Goal: Transaction & Acquisition: Download file/media

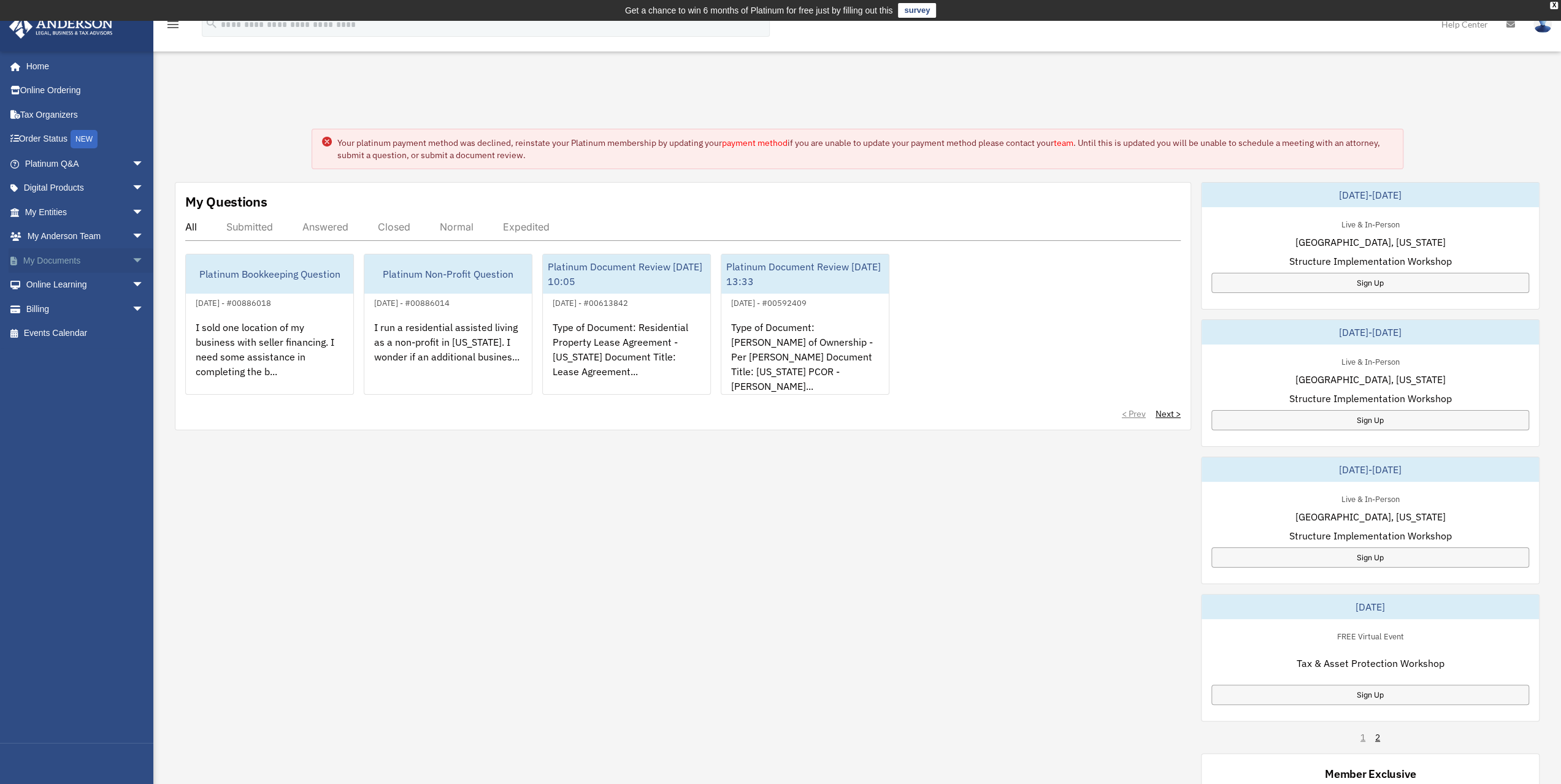
click at [132, 260] on span "arrow_drop_down" at bounding box center [144, 260] width 24 height 25
click at [73, 333] on link "Forms Library" at bounding box center [89, 334] width 145 height 24
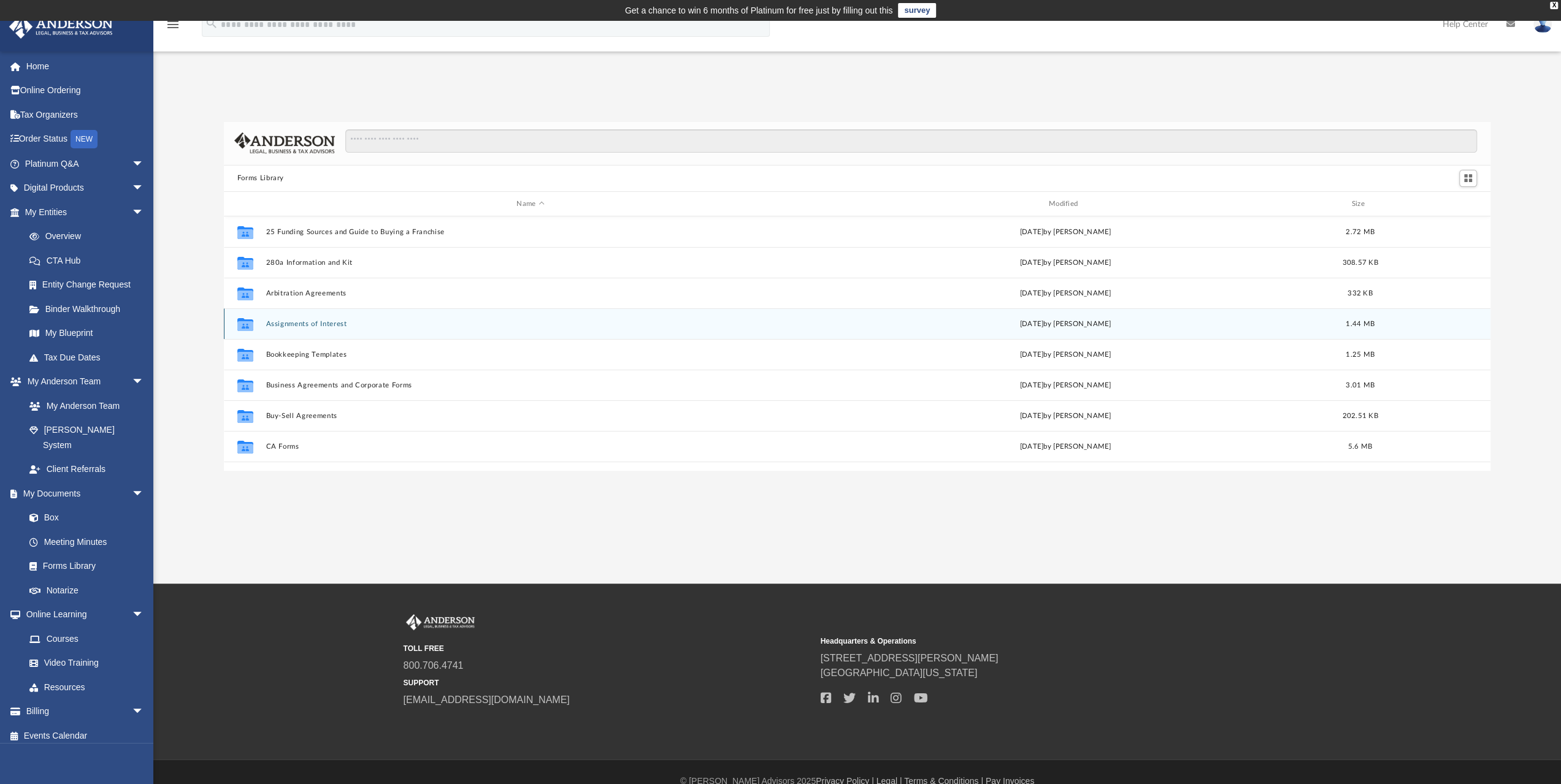
scroll to position [269, 1257]
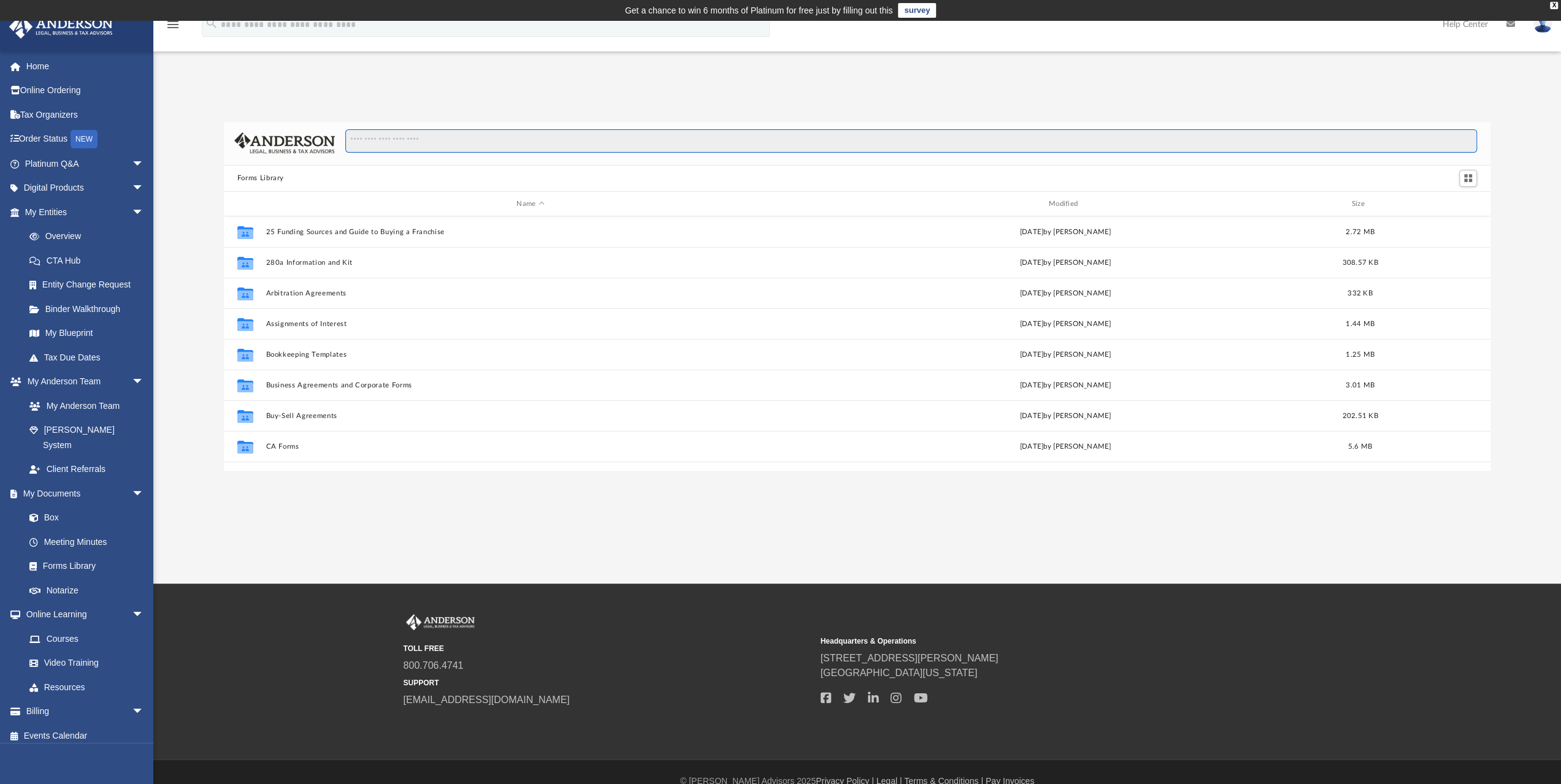
click at [556, 138] on input "Search files and folders" at bounding box center [911, 140] width 1132 height 24
type input "*****"
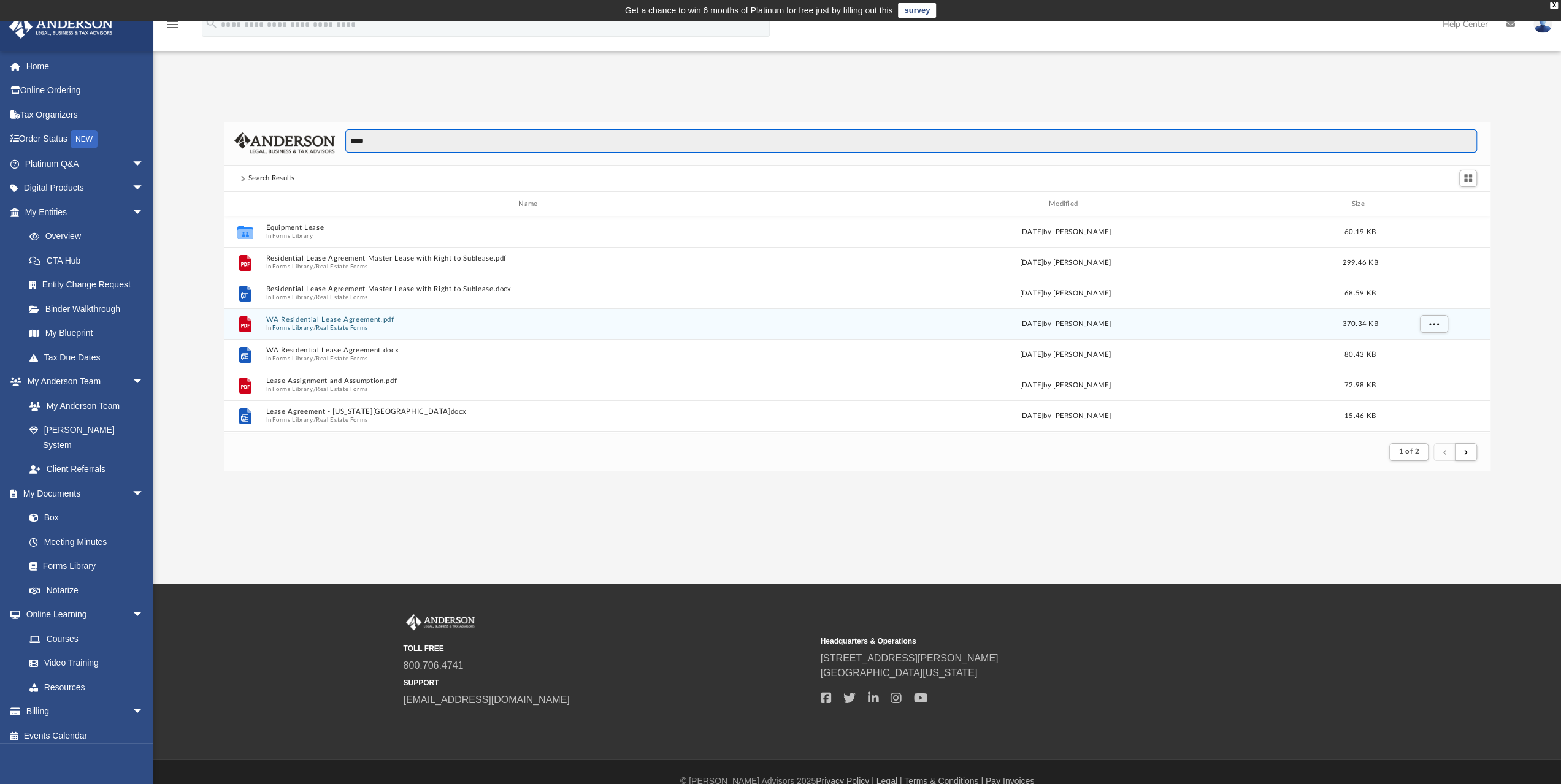
scroll to position [163, 0]
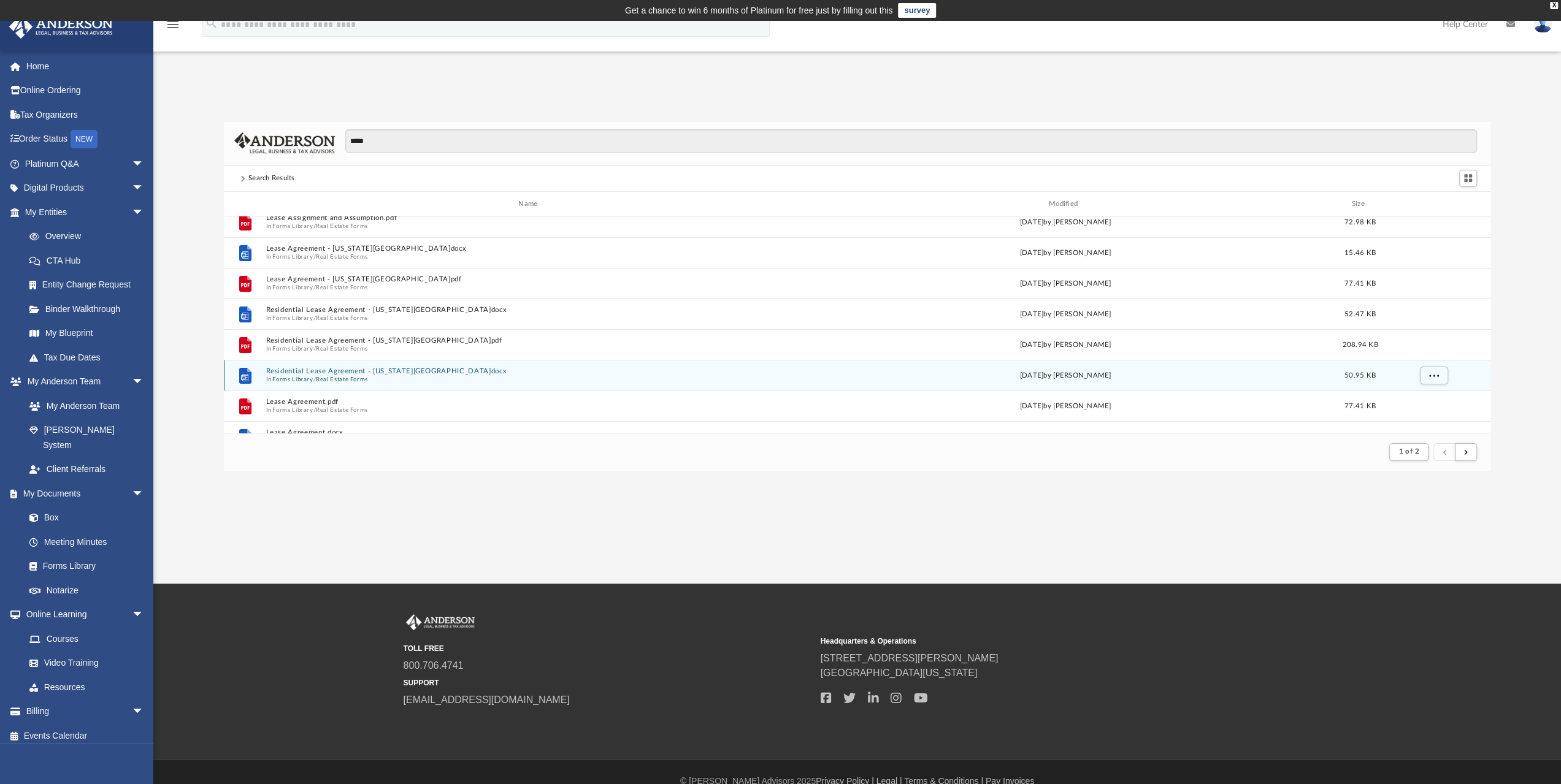
click at [352, 369] on button "Residential Lease Agreement - California.docx" at bounding box center [530, 372] width 529 height 8
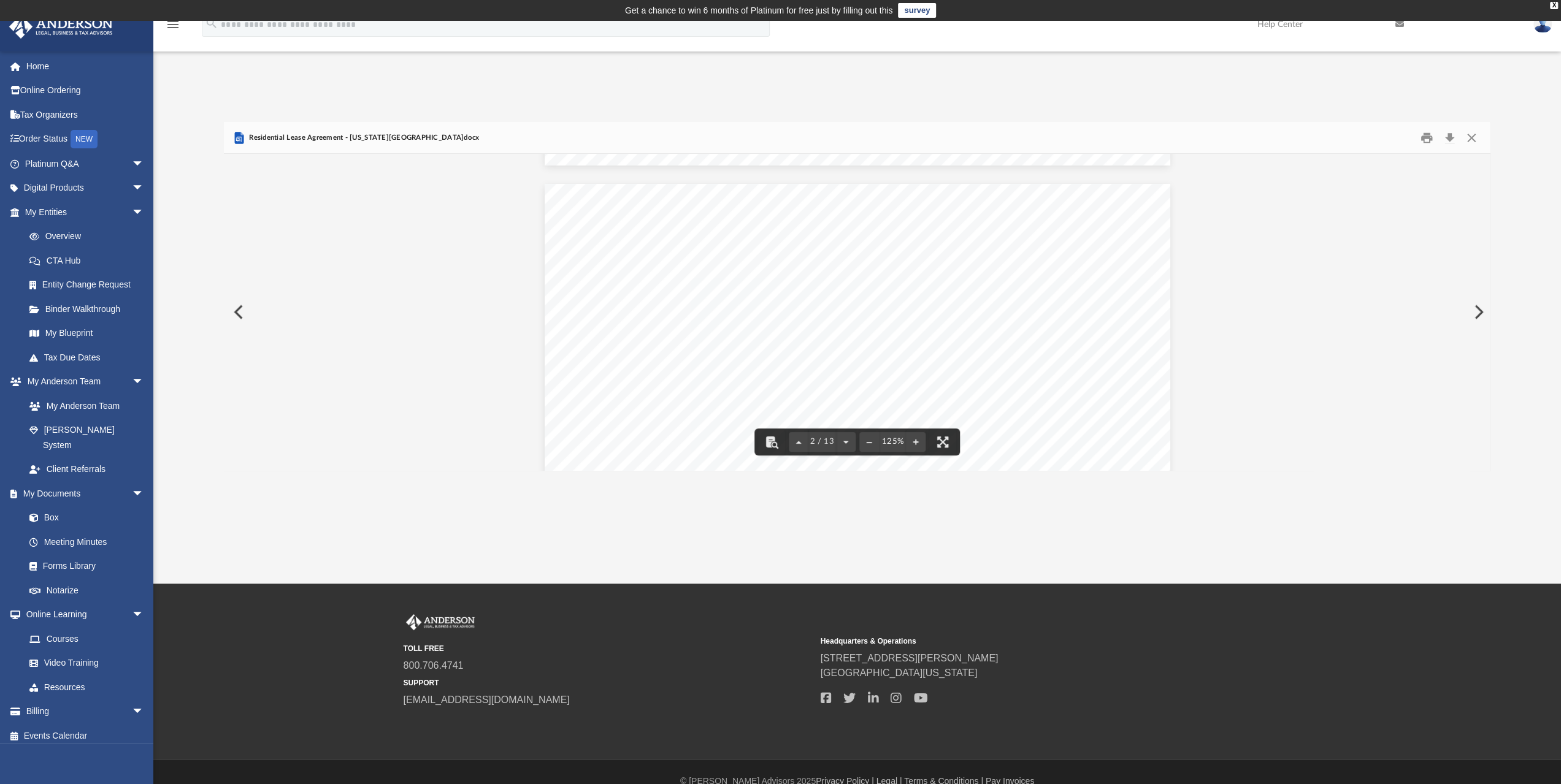
scroll to position [981, 0]
click at [1448, 137] on button "Download" at bounding box center [1449, 137] width 22 height 19
click at [268, 76] on div "App tyler.chester1991@gmail.com Sign Out tyler.chester1991@gmail.com Home Onlin…" at bounding box center [780, 302] width 1561 height 563
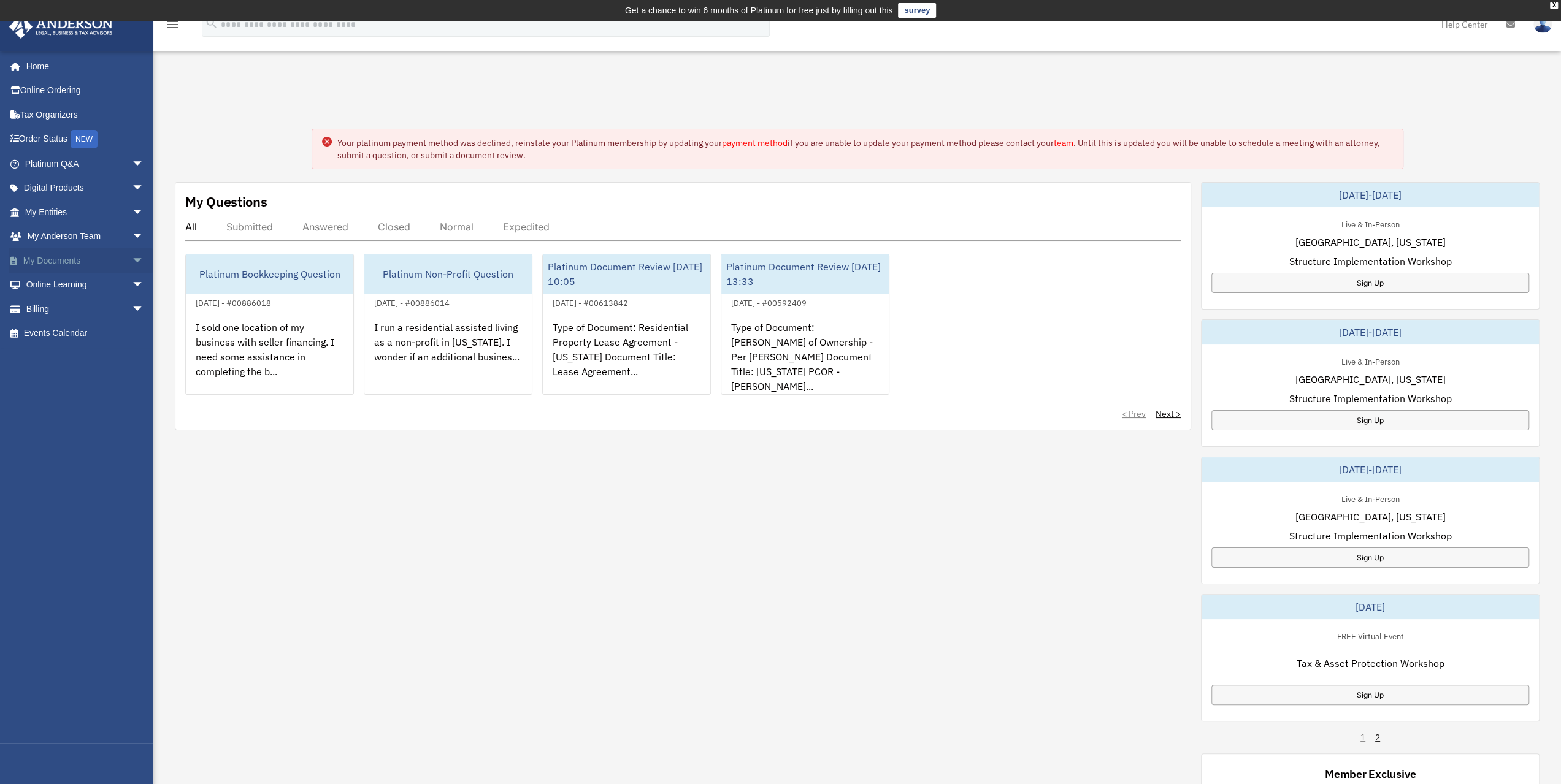
click at [115, 262] on link "My Documents arrow_drop_down" at bounding box center [86, 260] width 154 height 24
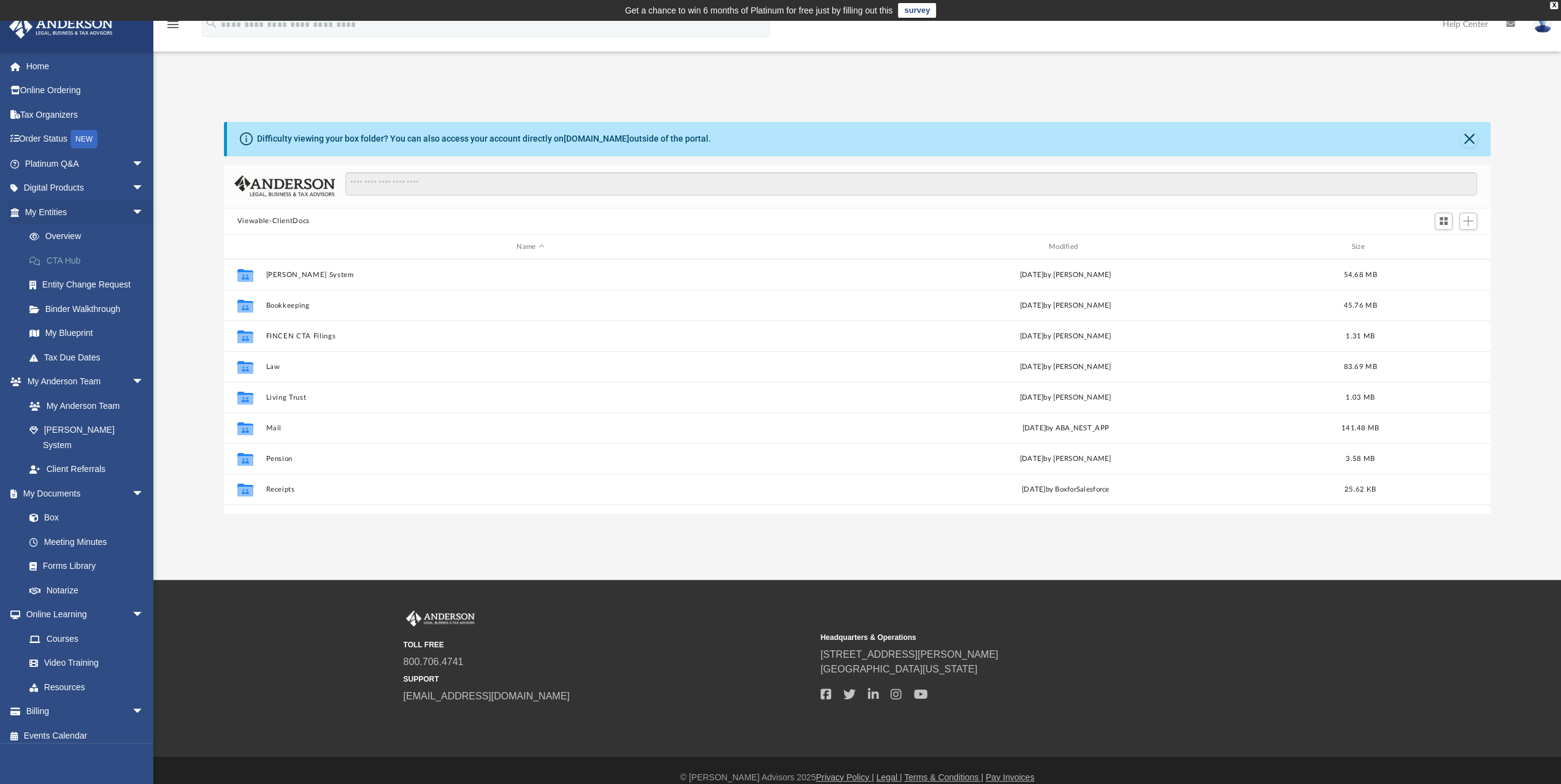
scroll to position [269, 1257]
click at [428, 179] on input "Search files and folders" at bounding box center [911, 184] width 1132 height 24
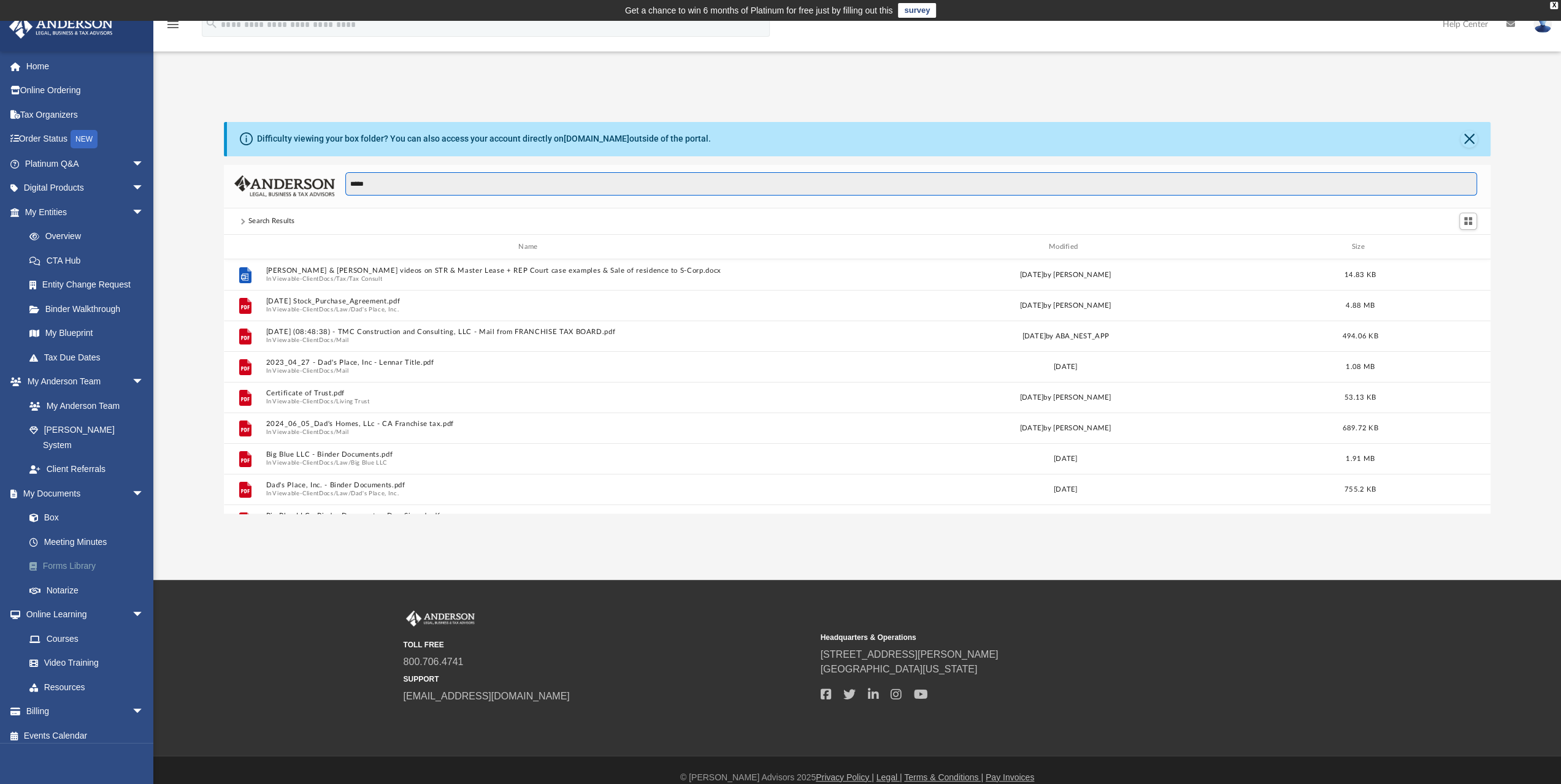
type input "*****"
click at [86, 554] on link "Forms Library" at bounding box center [89, 566] width 145 height 24
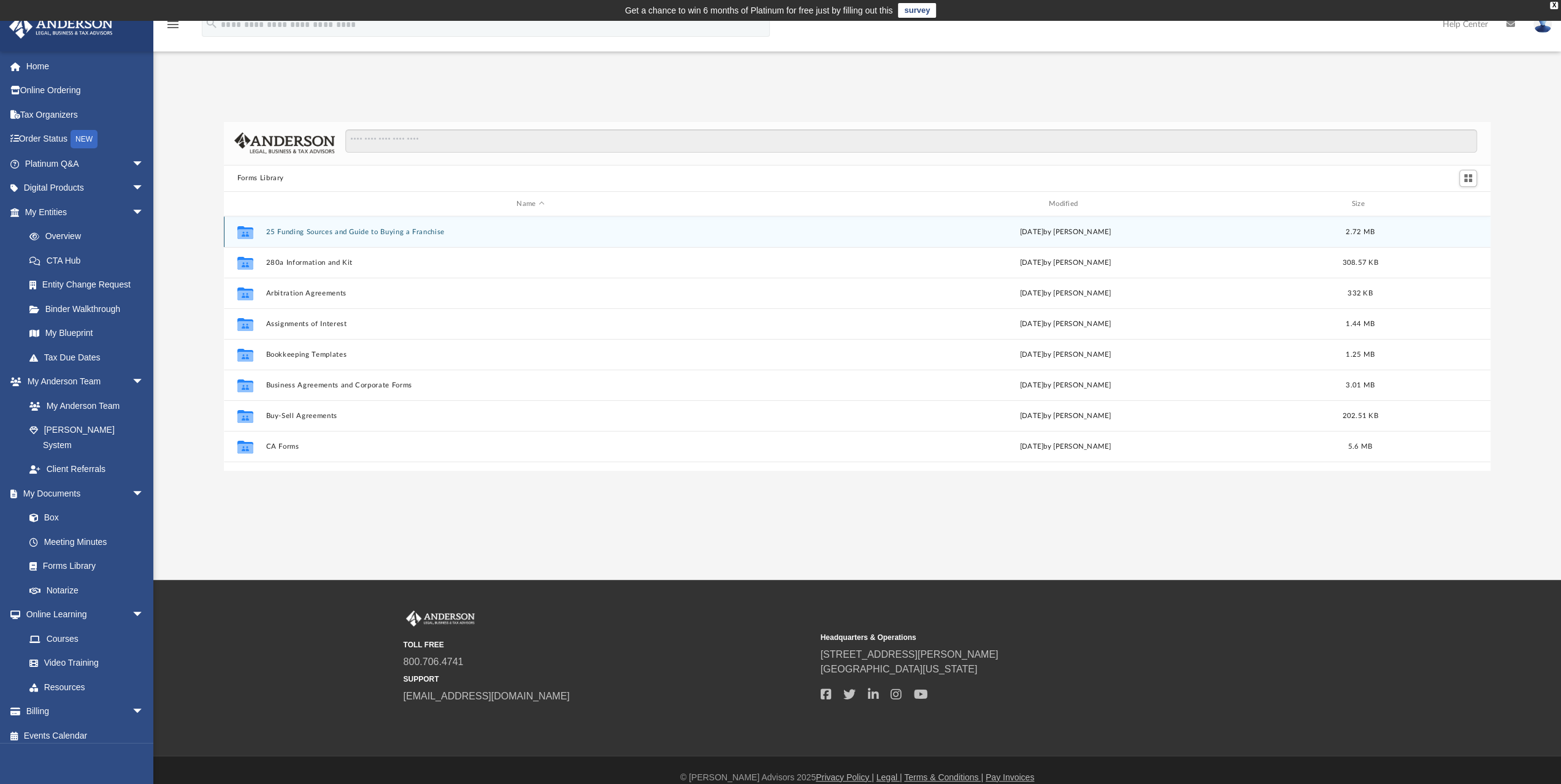
scroll to position [269, 1257]
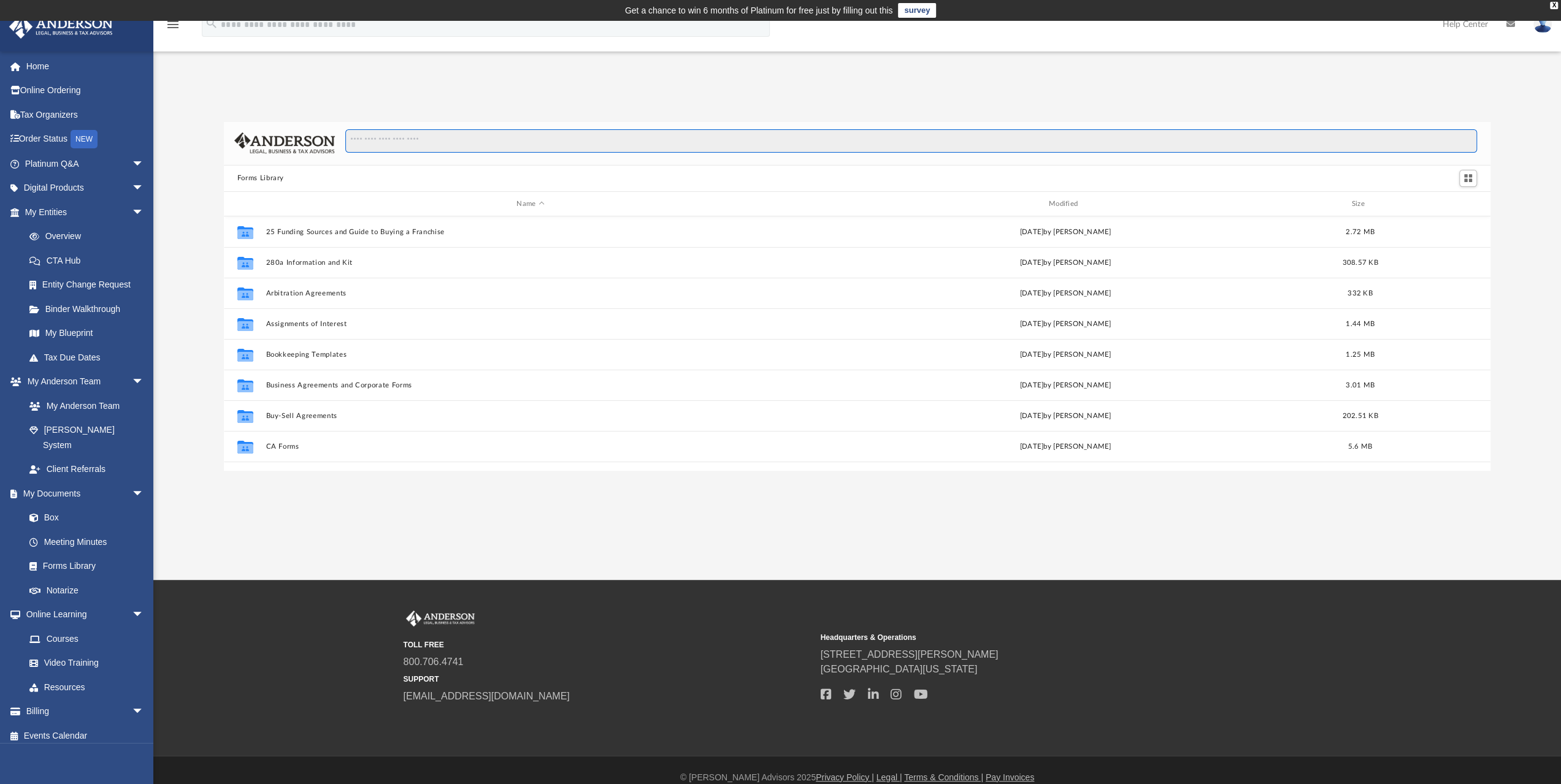
click at [486, 144] on input "Search files and folders" at bounding box center [911, 140] width 1132 height 24
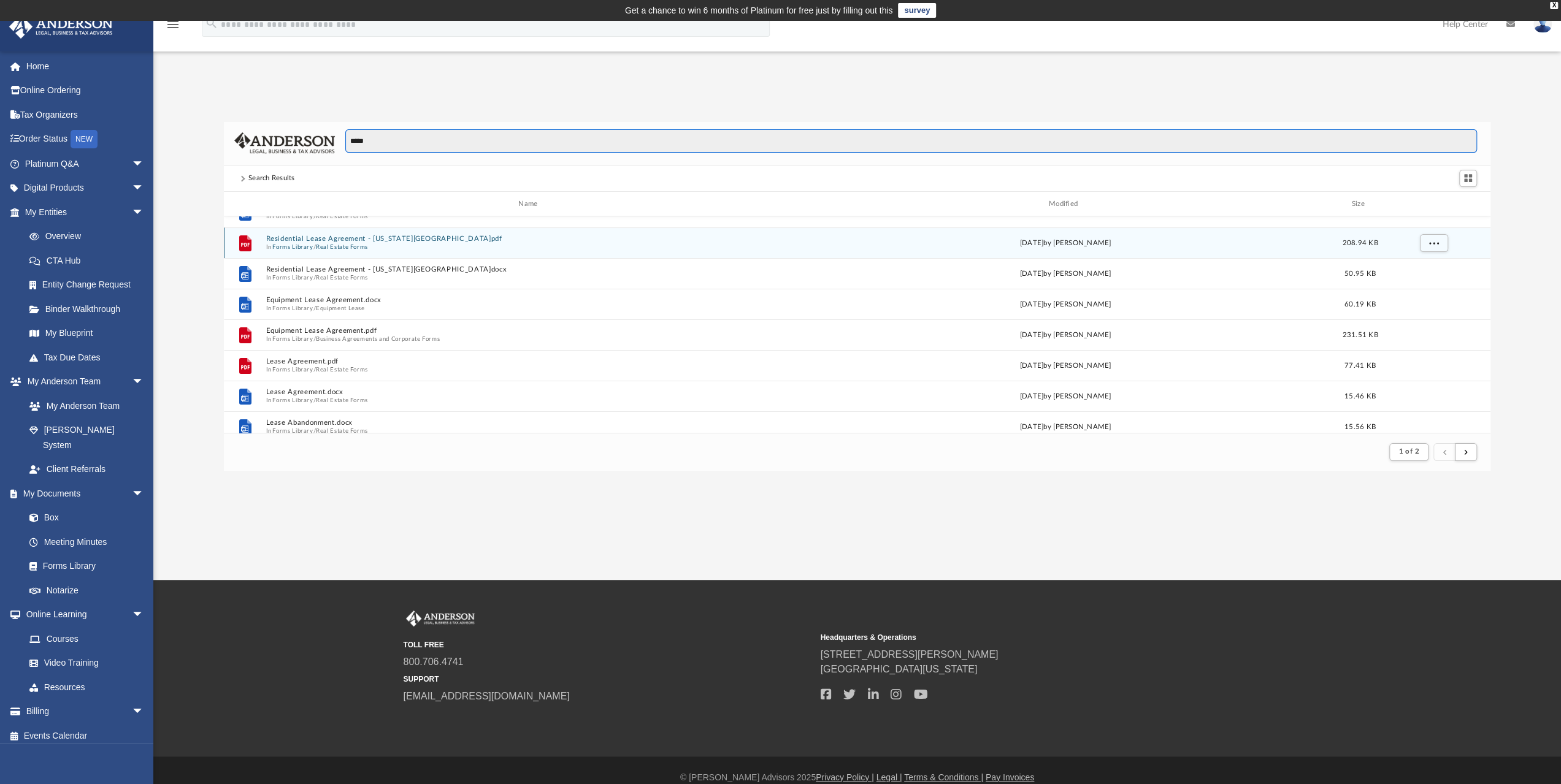
scroll to position [327, 0]
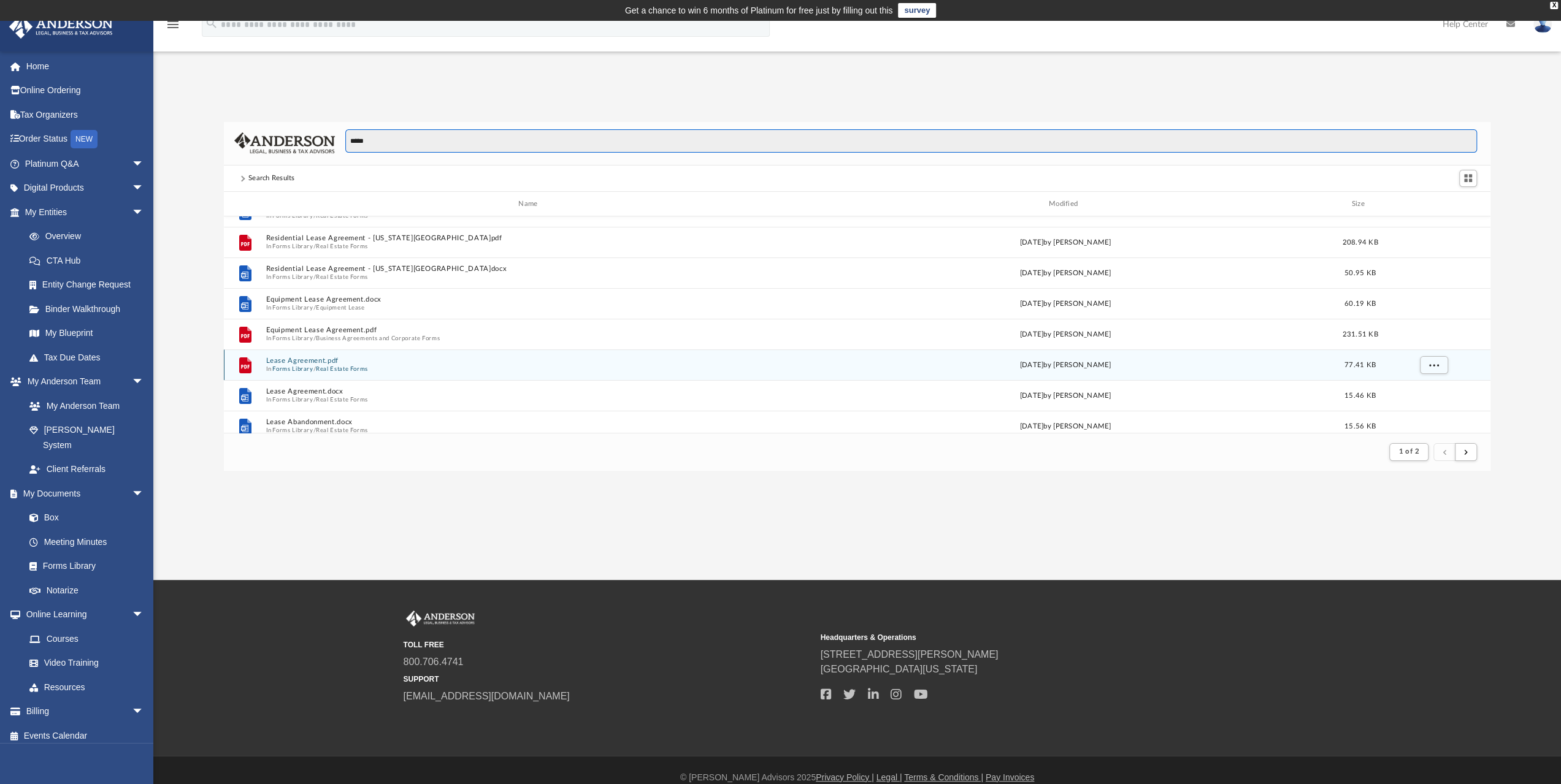
type input "*****"
click at [301, 363] on button "Lease Agreement.pdf" at bounding box center [530, 361] width 529 height 8
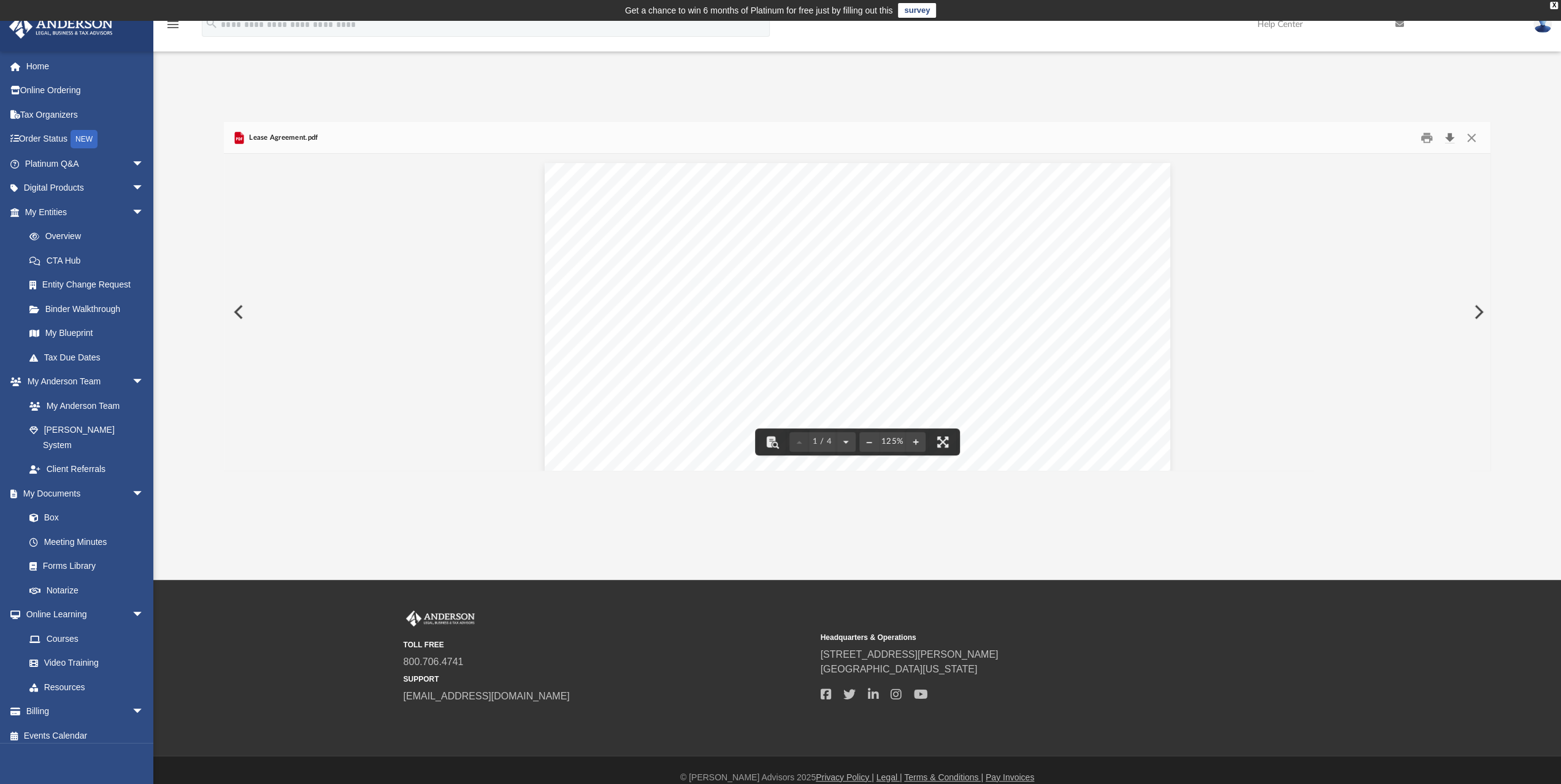
click at [1446, 141] on button "Download" at bounding box center [1449, 137] width 22 height 19
